Goal: Task Accomplishment & Management: Complete application form

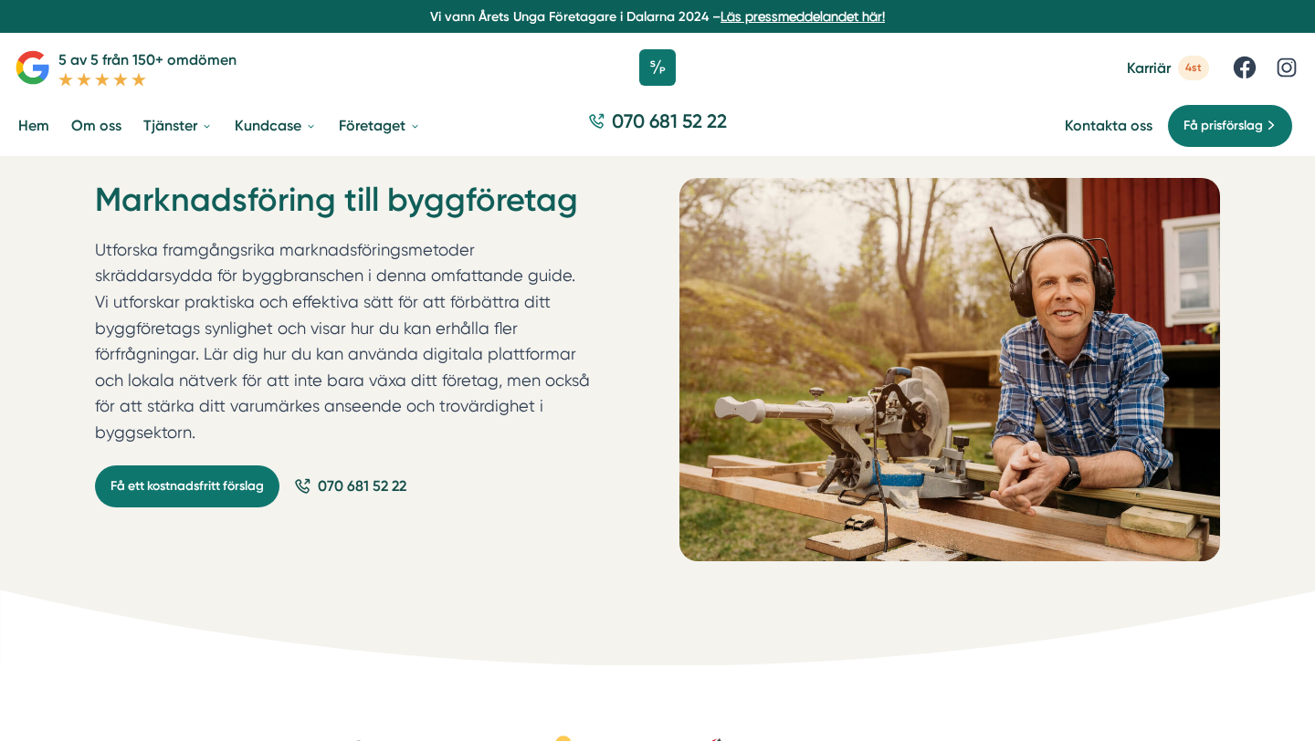
click at [165, 399] on p "Utforska framgångsrika marknadsföringsmetoder skräddarsydda för byggbranschen i…" at bounding box center [343, 345] width 497 height 217
click at [166, 412] on p "Utforska framgångsrika marknadsföringsmetoder skräddarsydda för byggbranschen i…" at bounding box center [343, 345] width 497 height 217
click at [176, 466] on link "Få ett kostnadsfritt förslag" at bounding box center [187, 487] width 184 height 42
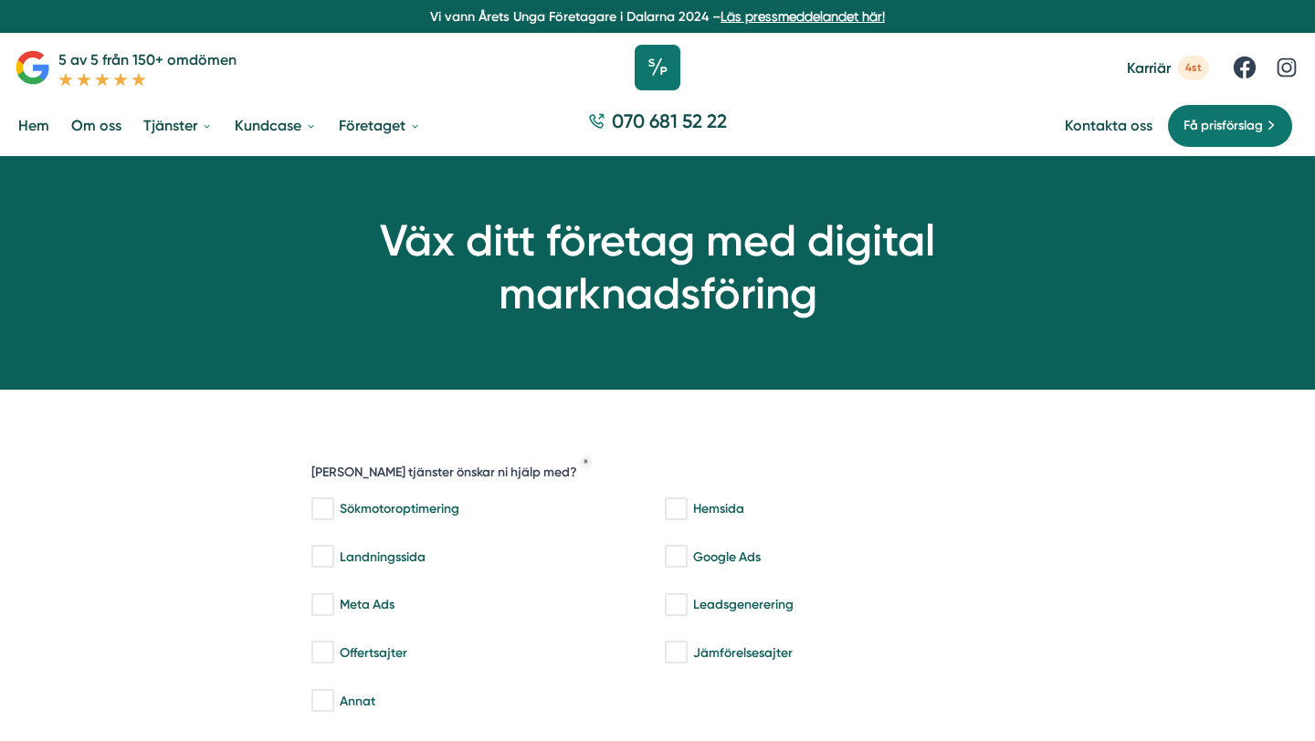
click at [668, 60] on icon at bounding box center [658, 68] width 46 height 46
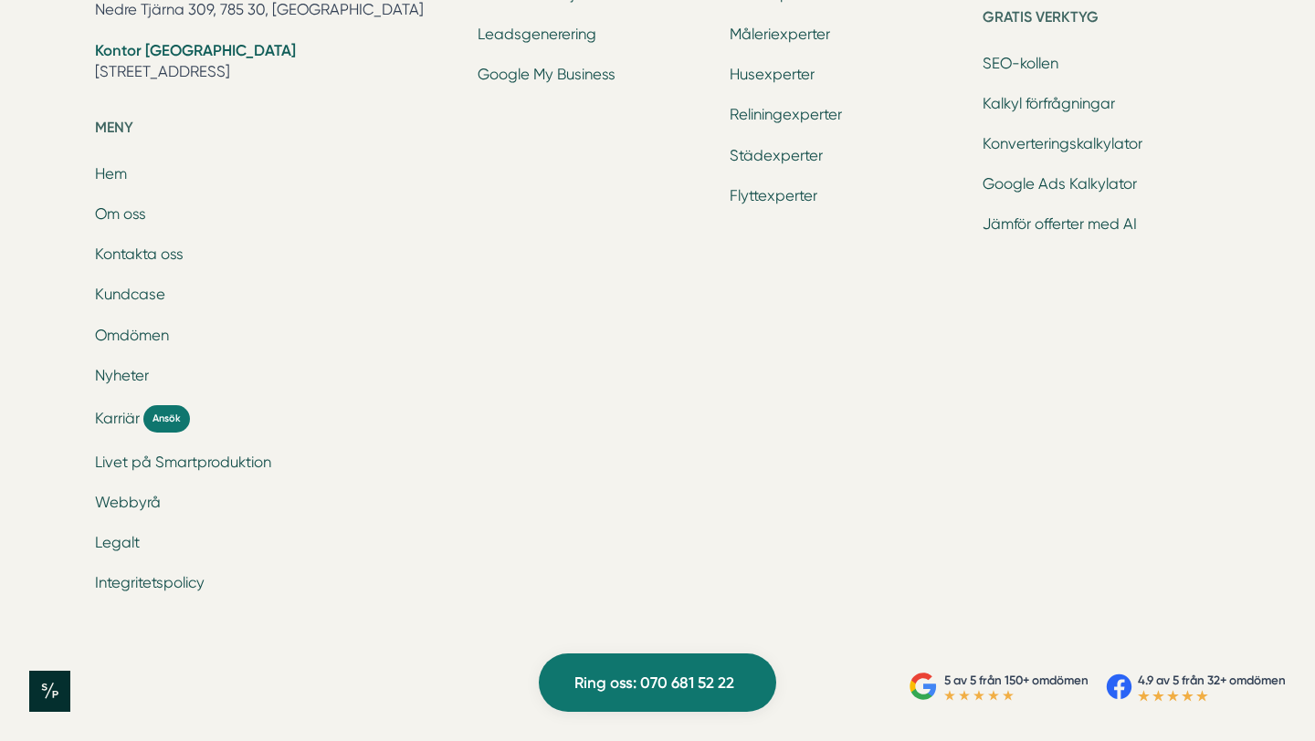
scroll to position [6125, 0]
click at [923, 686] on icon at bounding box center [929, 691] width 13 height 13
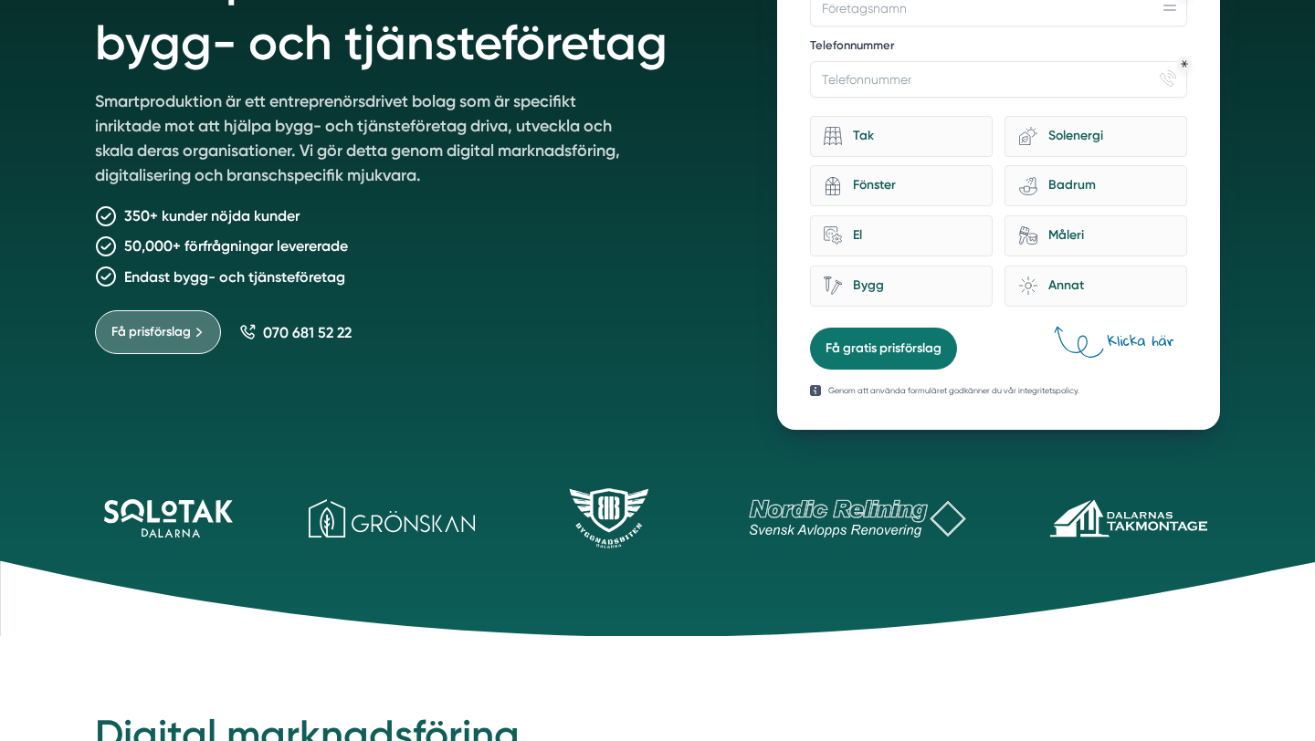
scroll to position [0, 0]
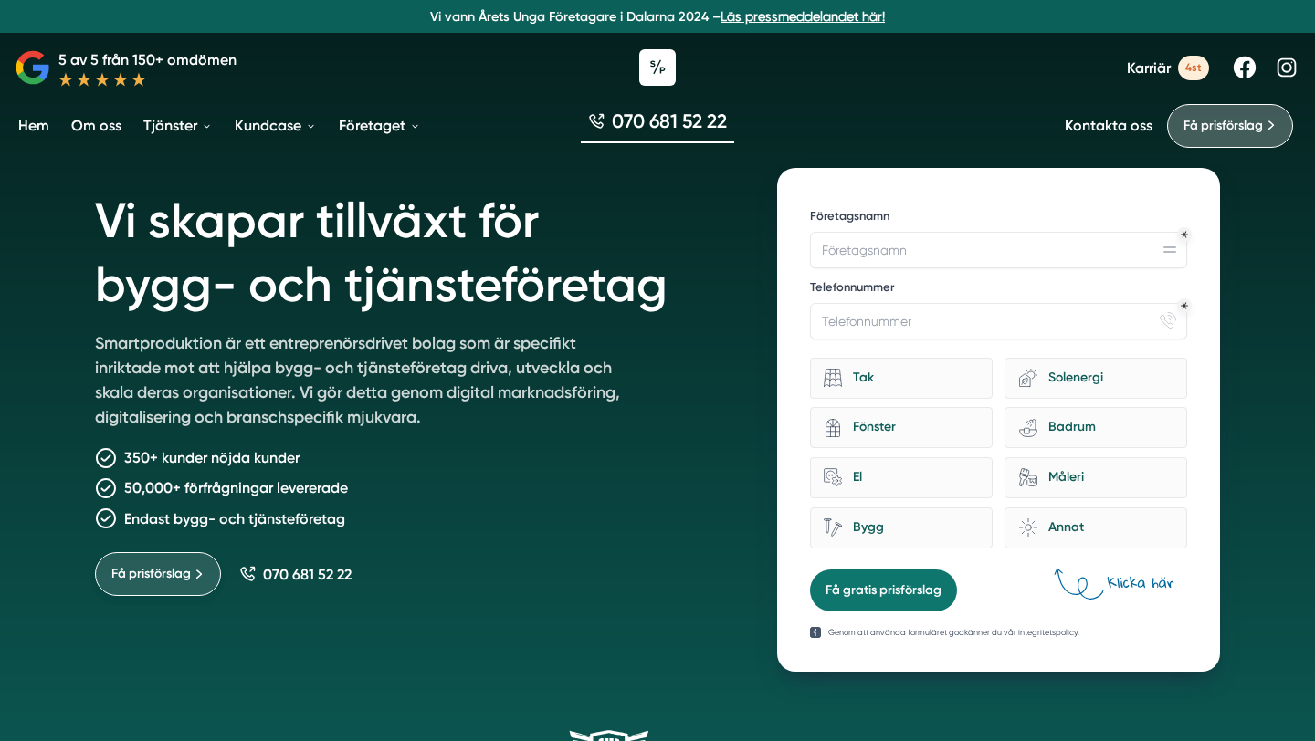
click at [179, 572] on span "Få prisförslag" at bounding box center [150, 574] width 79 height 20
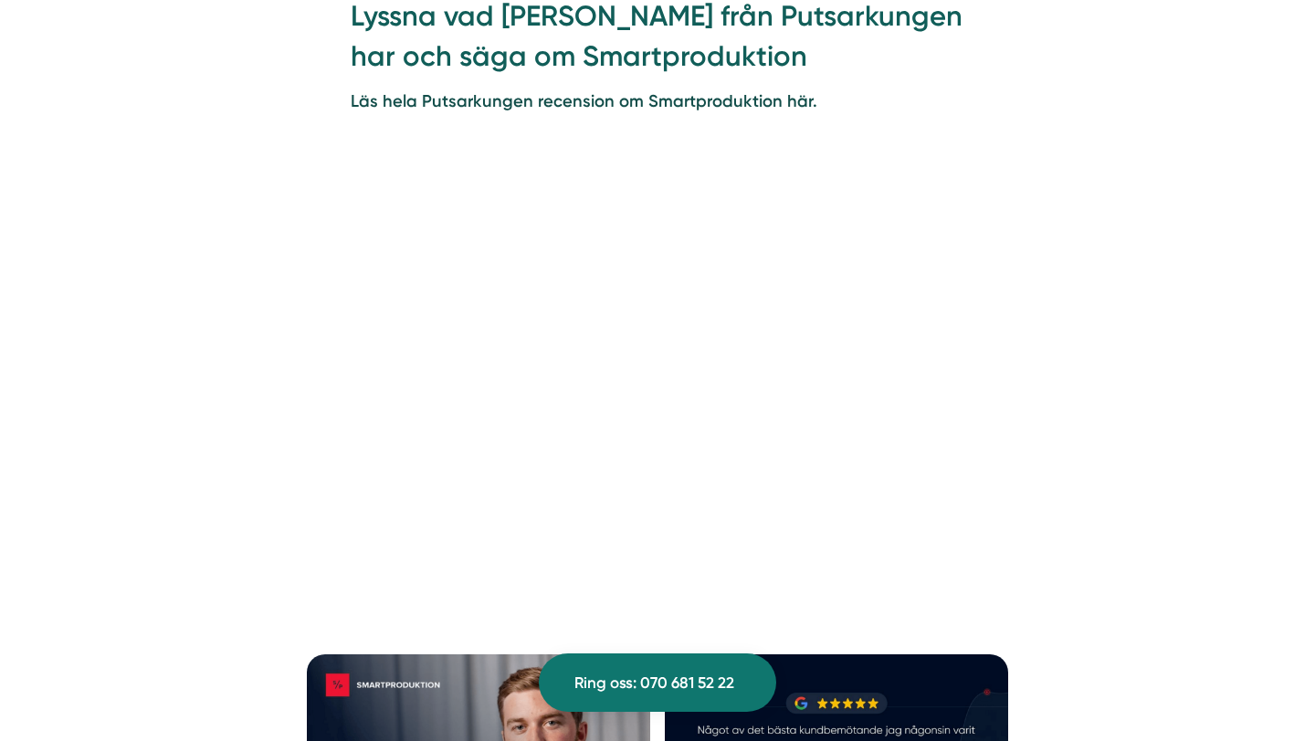
scroll to position [2759, 0]
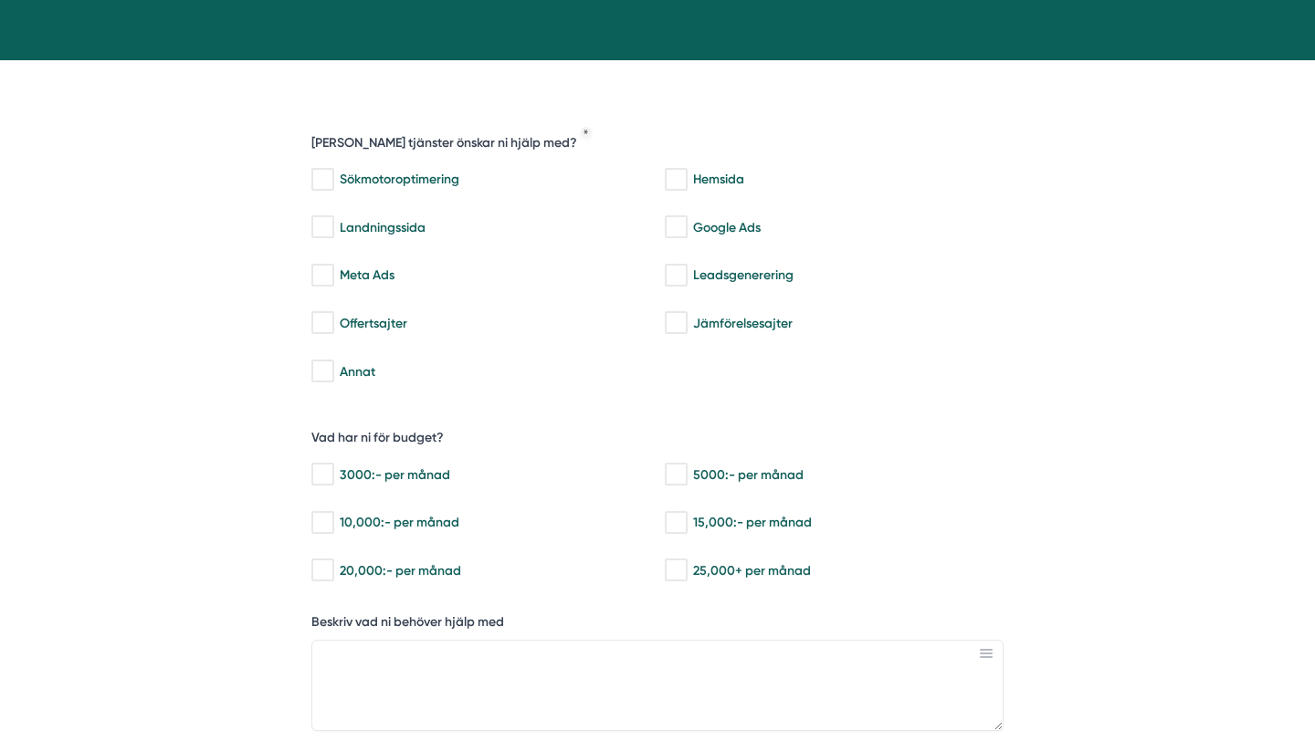
scroll to position [329, 0]
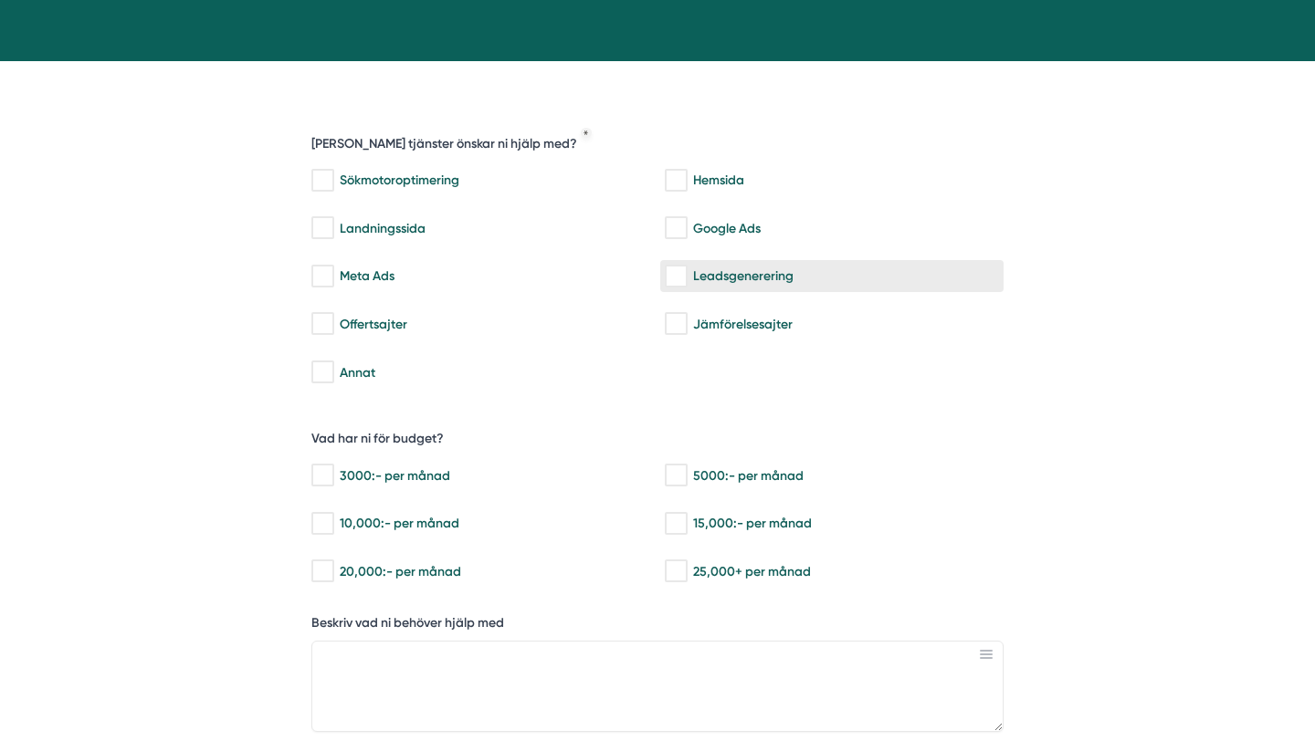
click at [682, 287] on label "Leadsgenerering" at bounding box center [831, 276] width 343 height 32
click at [682, 286] on input "Leadsgenerering" at bounding box center [675, 277] width 21 height 18
checkbox input "true"
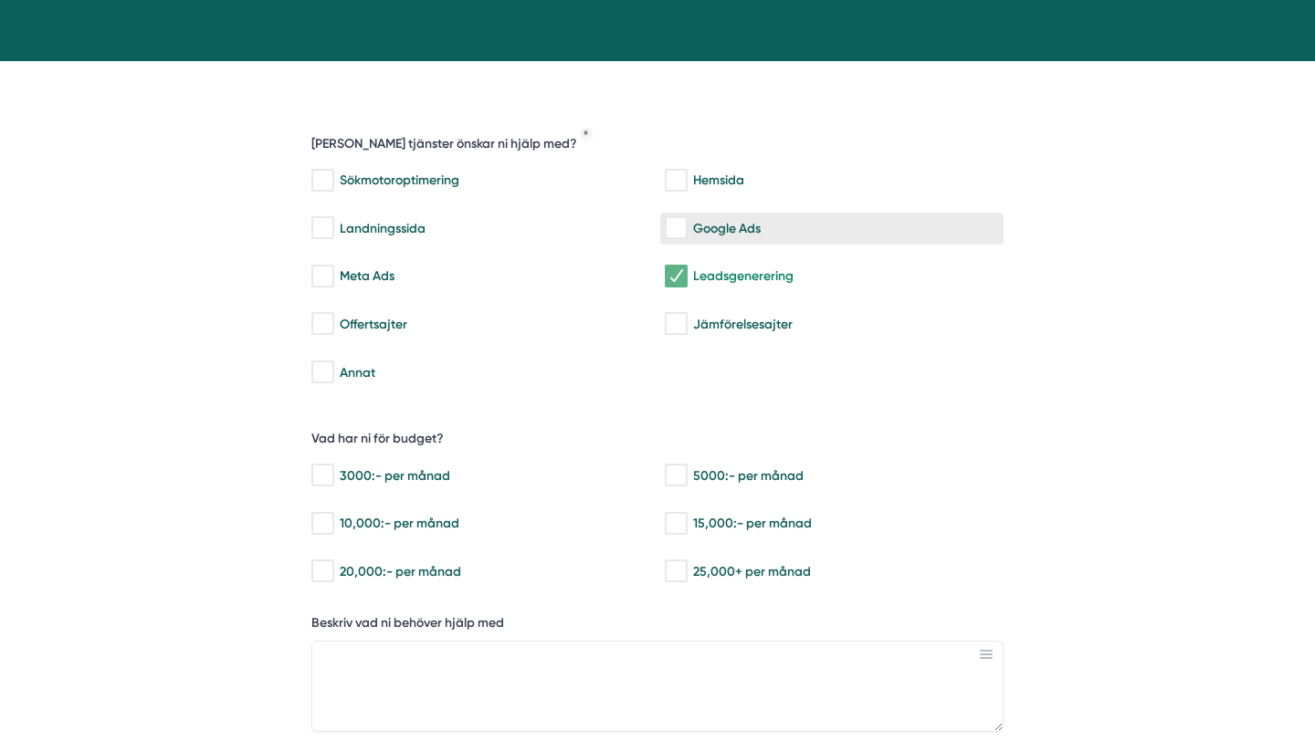
click at [676, 230] on input "Google Ads" at bounding box center [675, 228] width 21 height 18
checkbox input "true"
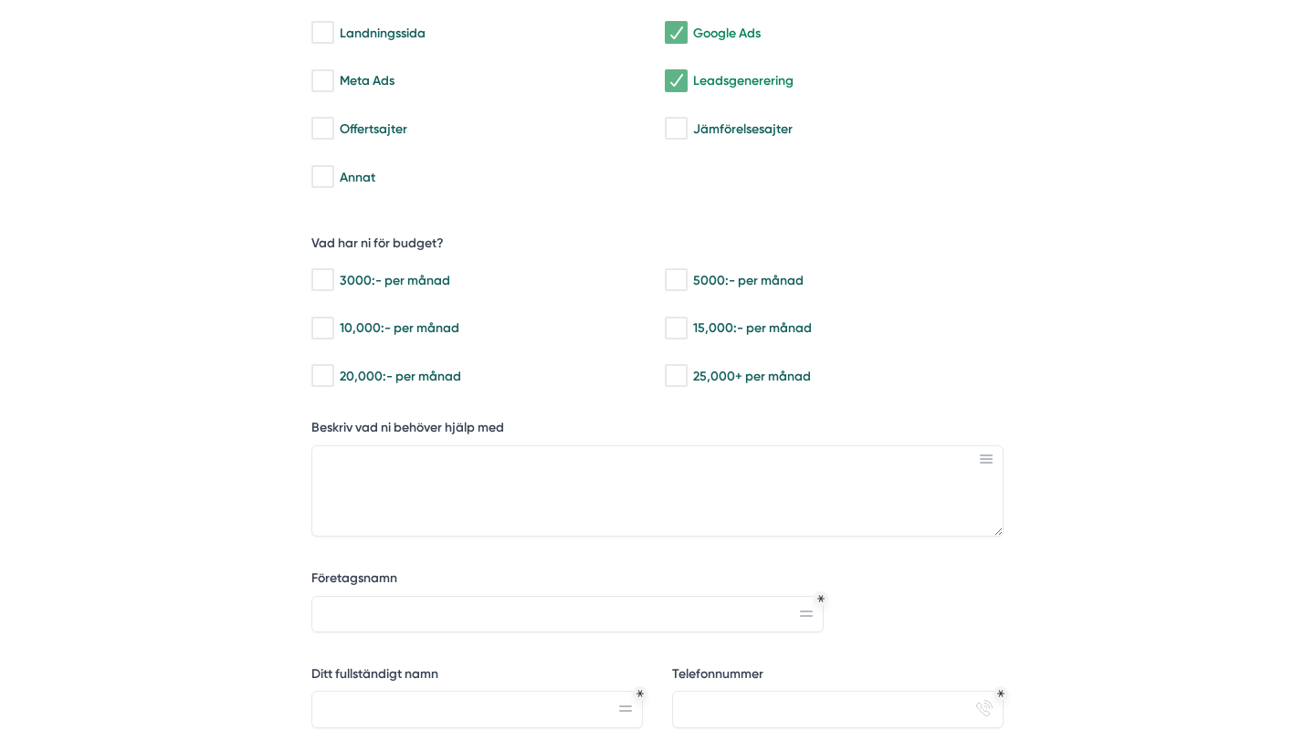
scroll to position [532, 0]
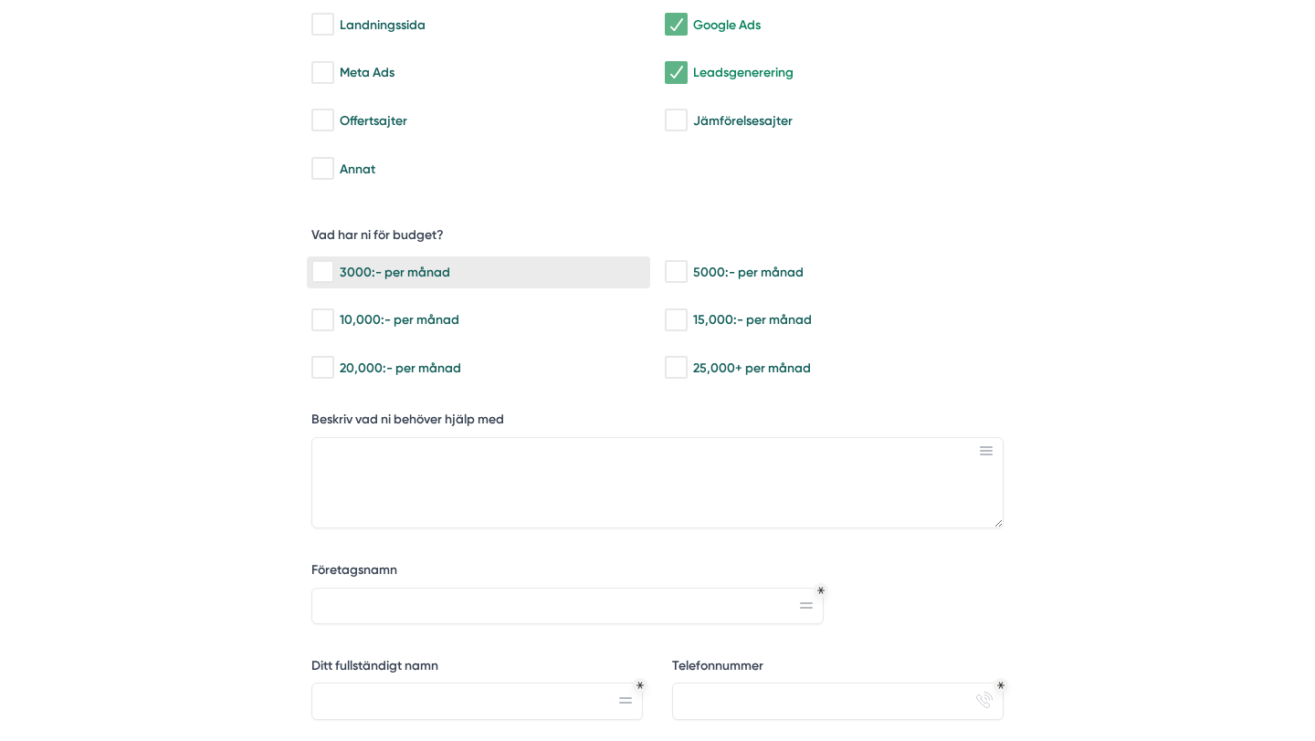
click at [320, 269] on input "3000:- per månad" at bounding box center [321, 272] width 21 height 18
checkbox input "true"
